Goal: Find specific page/section: Find specific page/section

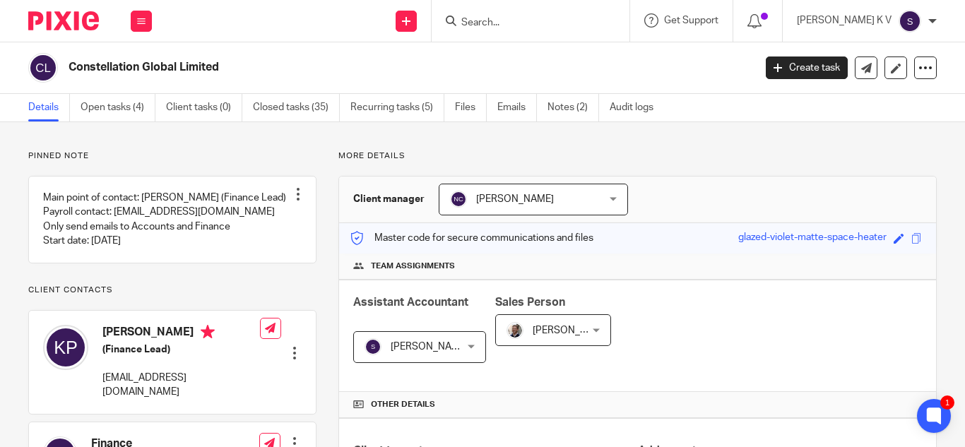
click at [529, 23] on input "Search" at bounding box center [523, 23] width 127 height 13
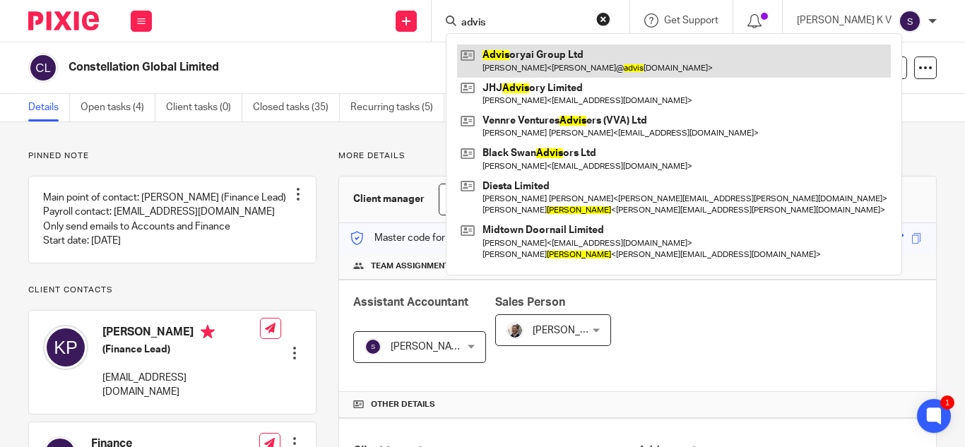
type input "advis"
click at [574, 64] on link at bounding box center [674, 61] width 434 height 32
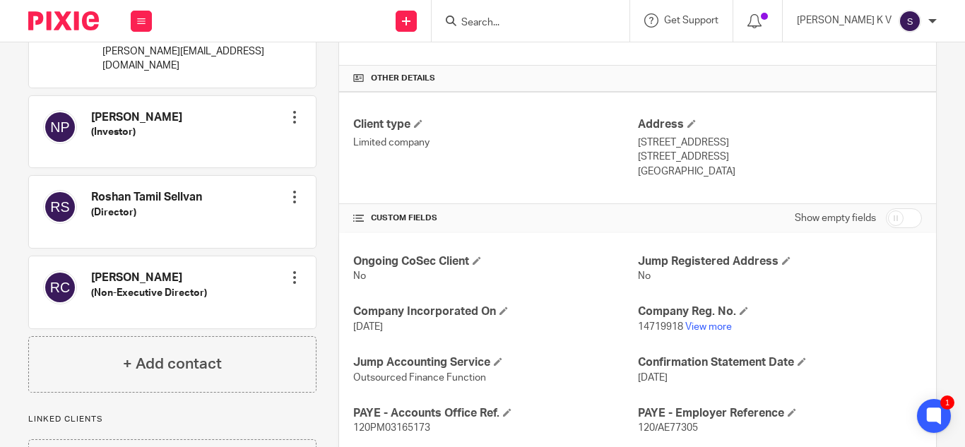
scroll to position [327, 0]
click at [711, 324] on link "View more" at bounding box center [708, 326] width 47 height 10
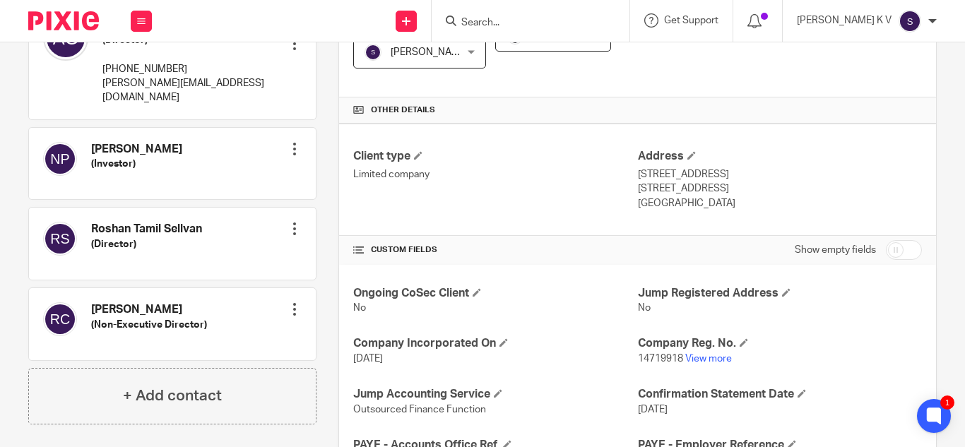
scroll to position [296, 0]
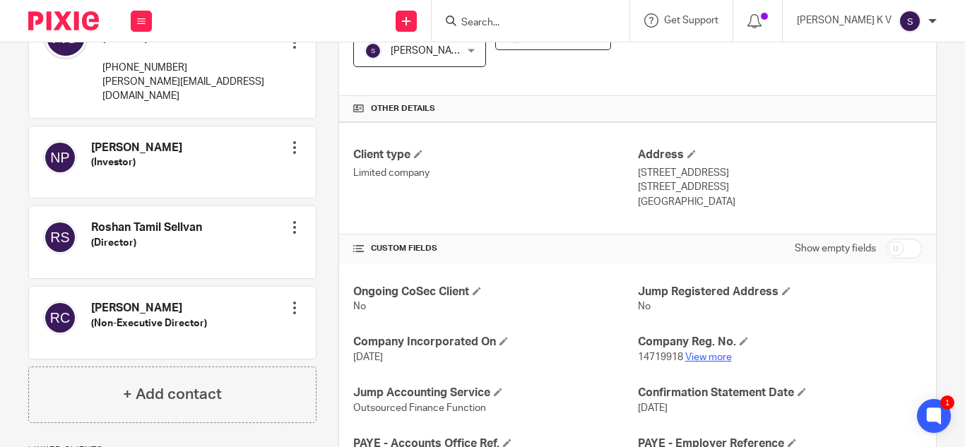
click at [711, 355] on link "View more" at bounding box center [708, 358] width 47 height 10
